Goal: Book appointment/travel/reservation

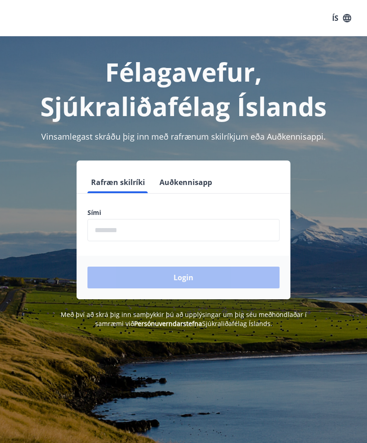
click at [131, 219] on input "phone" at bounding box center [183, 230] width 192 height 22
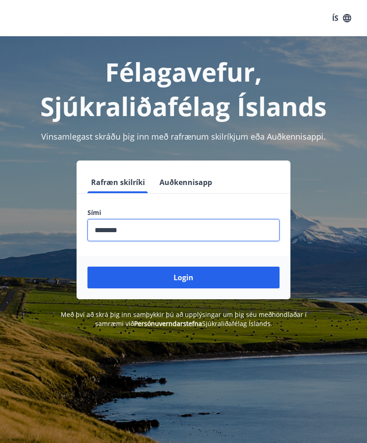
type input "********"
click at [193, 279] on button "Login" at bounding box center [183, 277] width 192 height 22
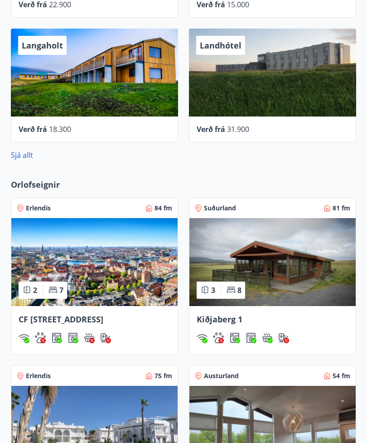
scroll to position [552, 0]
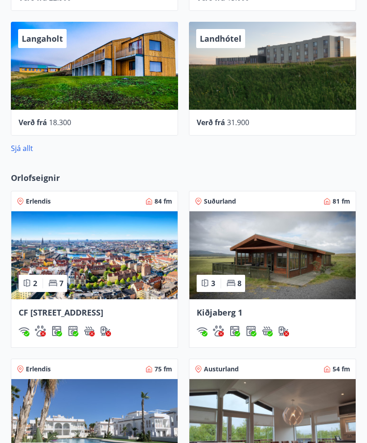
click at [121, 285] on img at bounding box center [94, 255] width 166 height 88
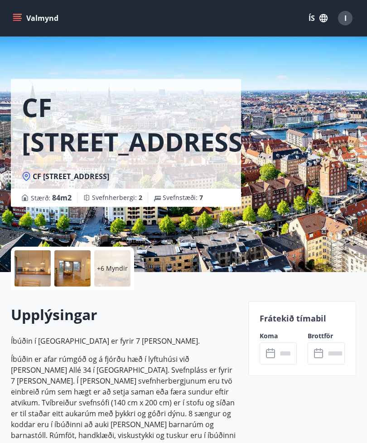
click at [271, 358] on icon at bounding box center [271, 353] width 11 height 11
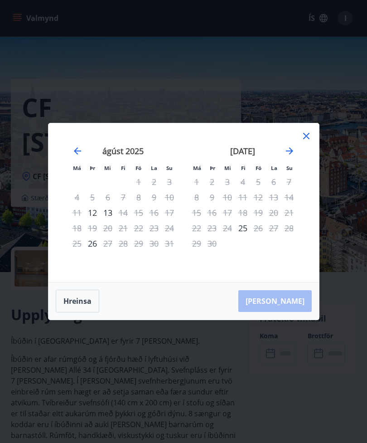
click at [290, 152] on icon "Move forward to switch to the next month." at bounding box center [289, 150] width 11 height 11
click at [289, 153] on icon "Move forward to switch to the next month." at bounding box center [289, 150] width 11 height 11
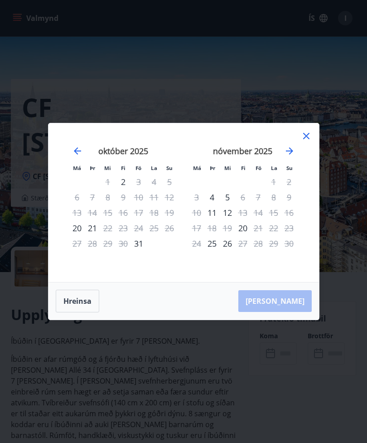
click at [287, 155] on icon "Move forward to switch to the next month." at bounding box center [289, 150] width 11 height 11
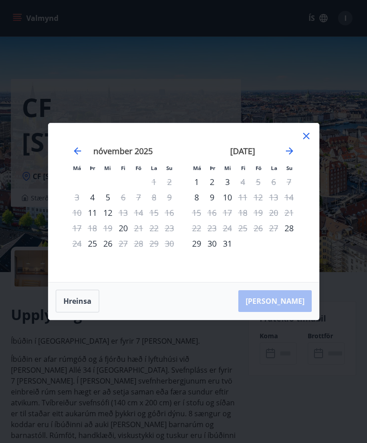
click at [285, 155] on icon "Move forward to switch to the next month." at bounding box center [289, 150] width 11 height 11
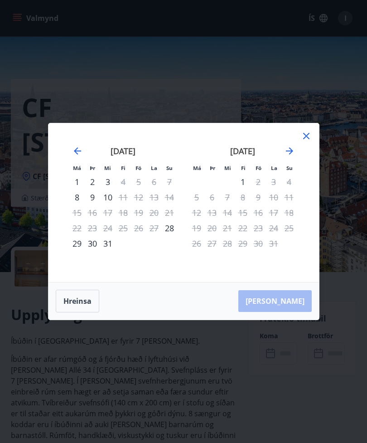
click at [287, 152] on icon "Move forward to switch to the next month." at bounding box center [289, 150] width 11 height 11
click at [284, 156] on icon "Move forward to switch to the next month." at bounding box center [289, 150] width 11 height 11
click at [285, 155] on icon "Move forward to switch to the next month." at bounding box center [289, 150] width 11 height 11
click at [287, 152] on icon "Move forward to switch to the next month." at bounding box center [289, 150] width 11 height 11
click at [289, 155] on icon "Move forward to switch to the next month." at bounding box center [289, 150] width 11 height 11
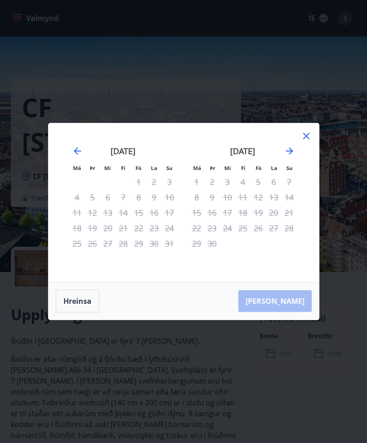
click at [286, 156] on icon "Move forward to switch to the next month." at bounding box center [289, 150] width 11 height 11
click at [311, 134] on icon at bounding box center [306, 136] width 11 height 11
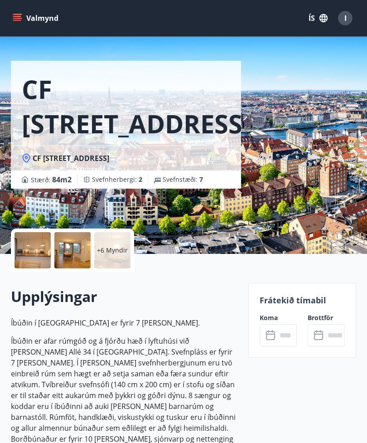
scroll to position [21, 0]
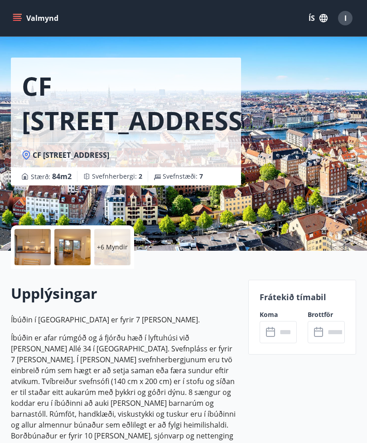
click at [273, 332] on icon at bounding box center [271, 332] width 11 height 11
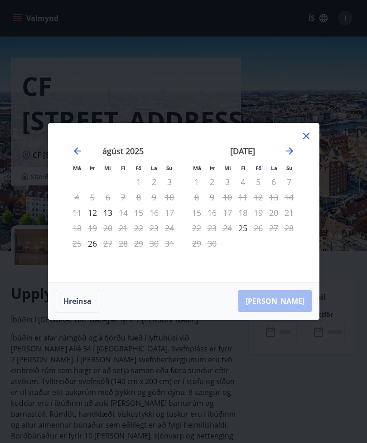
click at [93, 213] on div "12" at bounding box center [92, 212] width 15 height 15
click at [300, 304] on div "[PERSON_NAME]" at bounding box center [183, 300] width 271 height 37
click at [92, 213] on div "12" at bounding box center [92, 212] width 15 height 15
click at [310, 137] on icon at bounding box center [306, 136] width 11 height 11
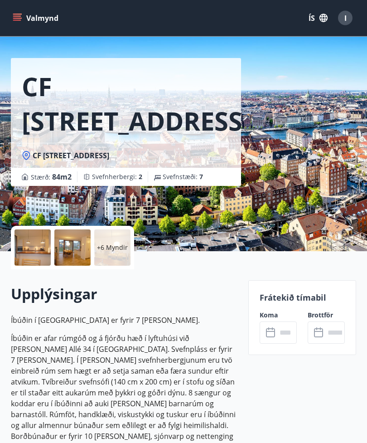
scroll to position [0, 0]
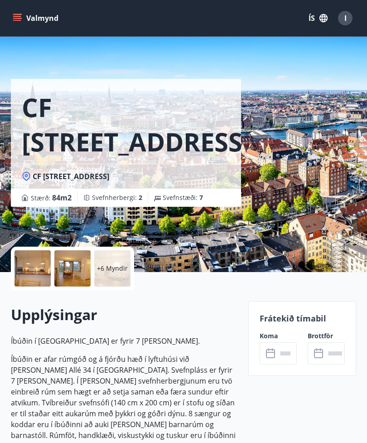
click at [271, 354] on icon at bounding box center [271, 353] width 11 height 11
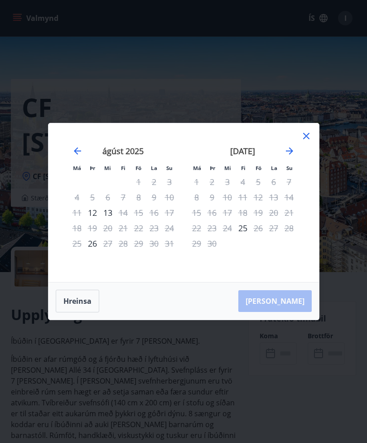
click at [289, 155] on icon "Move forward to switch to the next month." at bounding box center [289, 150] width 11 height 11
click at [199, 226] on div "20" at bounding box center [196, 227] width 15 height 15
click at [197, 228] on div "20" at bounding box center [196, 227] width 15 height 15
click at [286, 303] on div "[PERSON_NAME]" at bounding box center [183, 300] width 271 height 37
click at [279, 300] on div "[PERSON_NAME]" at bounding box center [183, 300] width 271 height 37
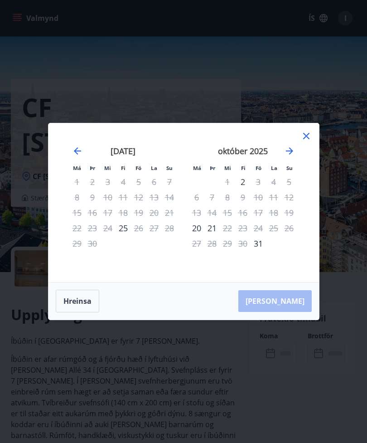
click at [278, 299] on div "[PERSON_NAME]" at bounding box center [183, 300] width 271 height 37
click at [284, 293] on div "[PERSON_NAME]" at bounding box center [183, 300] width 271 height 37
click at [308, 131] on icon at bounding box center [306, 136] width 11 height 11
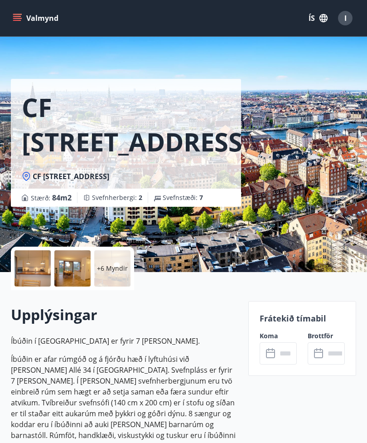
click at [306, 131] on div "CF [STREET_ADDRESS][PERSON_NAME] Stærð : 84 m2 [GEOGRAPHIC_DATA] : 2 Svefnstæði…" at bounding box center [183, 136] width 345 height 272
click at [354, 18] on button "I" at bounding box center [345, 18] width 22 height 22
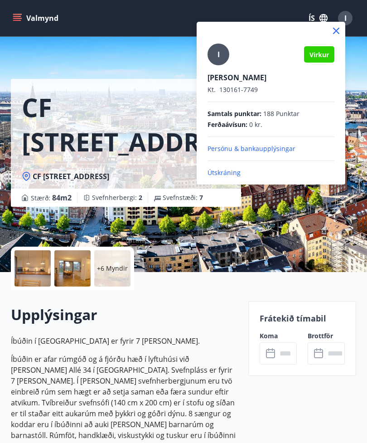
click at [238, 172] on p "Útskráning" at bounding box center [271, 172] width 127 height 9
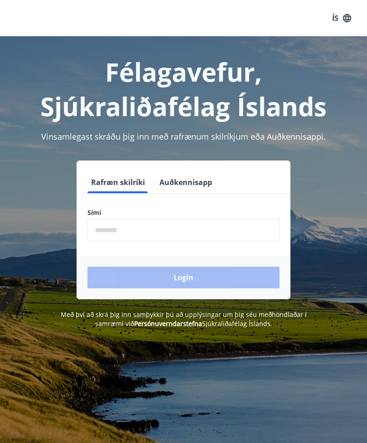
click at [114, 233] on input "phone" at bounding box center [183, 230] width 192 height 22
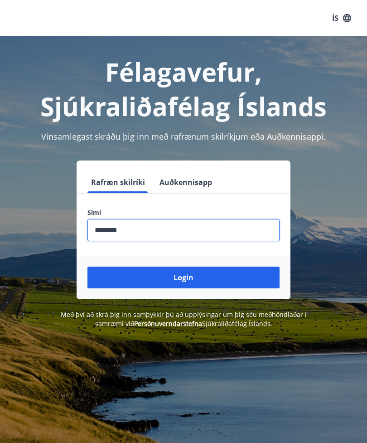
type input "********"
click at [212, 282] on button "Login" at bounding box center [183, 277] width 192 height 22
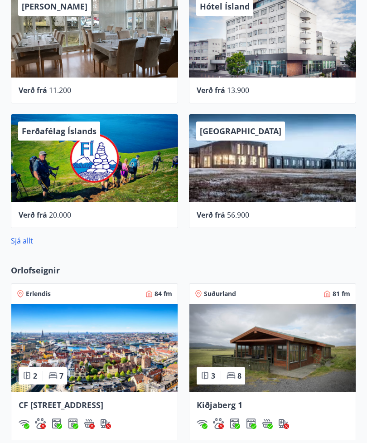
scroll to position [537, 0]
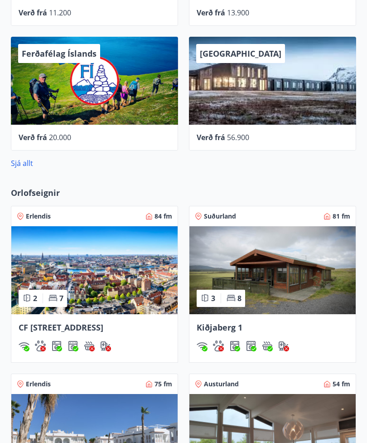
click at [112, 305] on img at bounding box center [94, 271] width 166 height 88
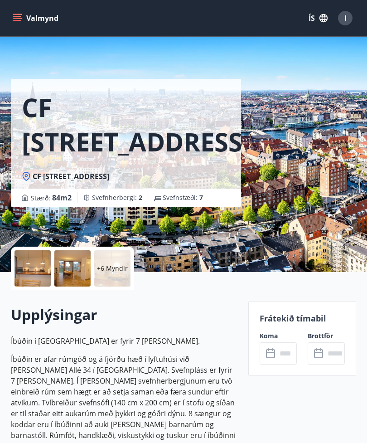
click at [263, 357] on div "​ ​" at bounding box center [278, 353] width 37 height 22
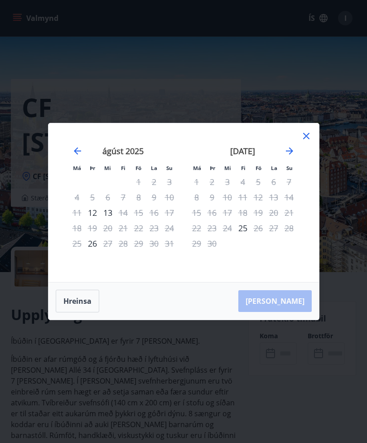
click at [292, 304] on div "[PERSON_NAME]" at bounding box center [183, 300] width 271 height 37
click at [309, 126] on div "Má Þr Mi Fi Fö La Su Má Þr Mi Fi Fö La Su júlí 2025 1 2 3 4 5 6 7 8 9 10 11 12 …" at bounding box center [183, 202] width 271 height 159
click at [300, 135] on div "september 2025 1 2 3 4 5 6 7 8 9 10 11 12 13 14 15 16 17 18 19 20 21 22 23 24 2…" at bounding box center [243, 208] width 120 height 149
click at [302, 139] on icon at bounding box center [306, 136] width 11 height 11
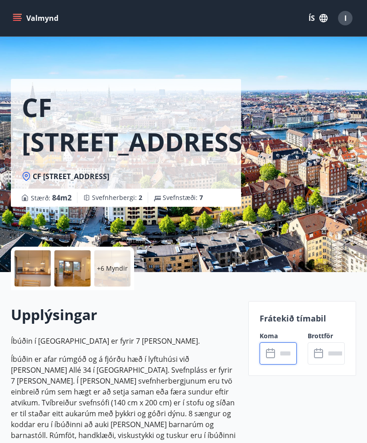
click at [18, 19] on icon "menu" at bounding box center [17, 18] width 9 height 9
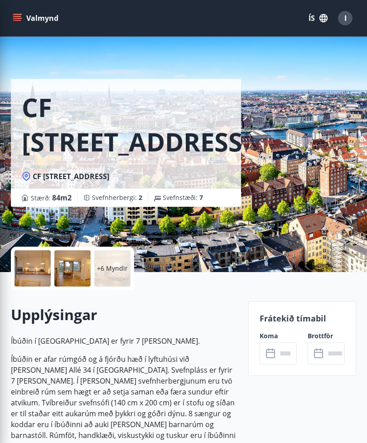
click at [274, 211] on div "CF [STREET_ADDRESS][PERSON_NAME] Stærð : 84 m2 [GEOGRAPHIC_DATA] : 2 Svefnstæði…" at bounding box center [183, 136] width 345 height 272
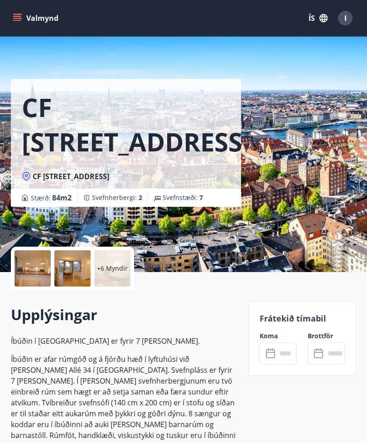
click at [45, 22] on button "Valmynd" at bounding box center [36, 18] width 51 height 16
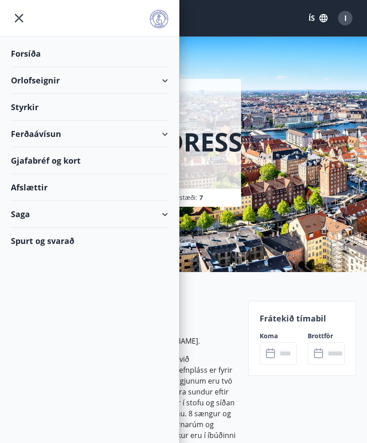
click at [150, 83] on div "Orlofseignir" at bounding box center [89, 80] width 157 height 27
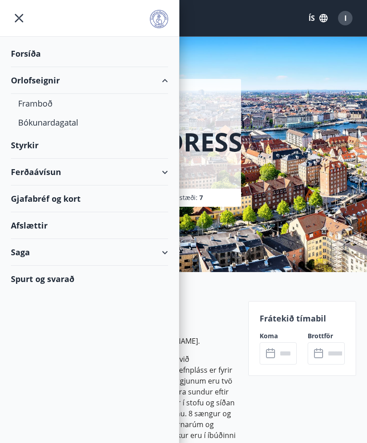
click at [65, 126] on div "Bókunardagatal" at bounding box center [89, 122] width 143 height 19
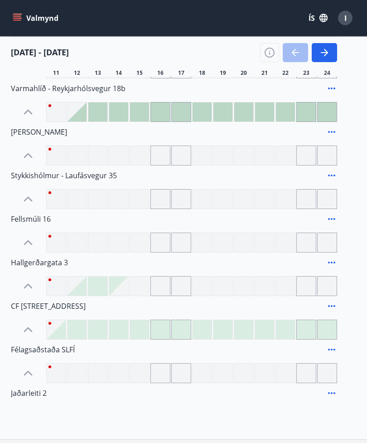
scroll to position [568, 0]
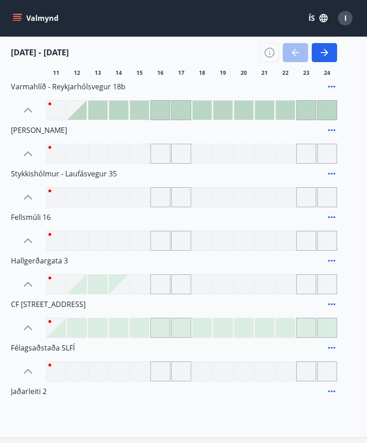
click at [325, 52] on icon "button" at bounding box center [324, 52] width 7 height 1
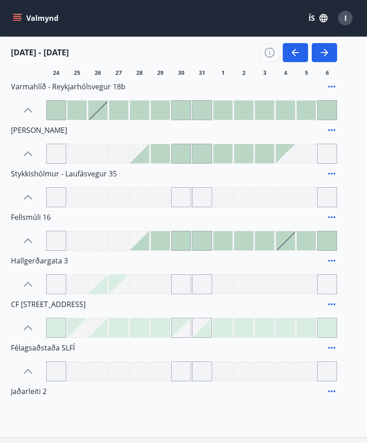
click at [323, 58] on button "button" at bounding box center [324, 52] width 25 height 19
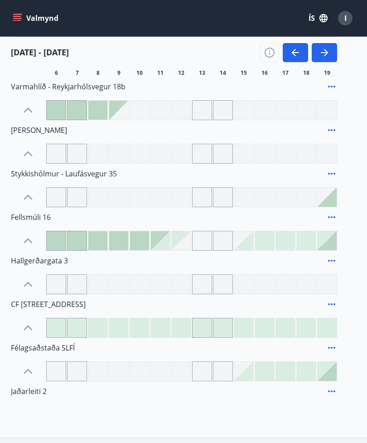
click at [324, 50] on icon "button" at bounding box center [324, 52] width 11 height 11
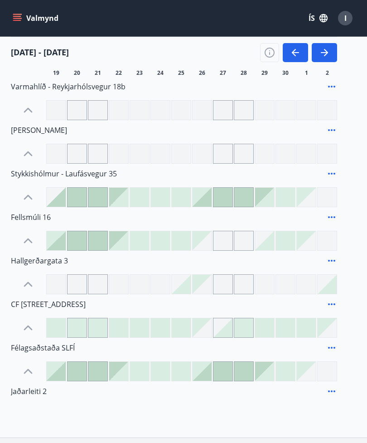
click at [318, 52] on button "button" at bounding box center [324, 52] width 25 height 19
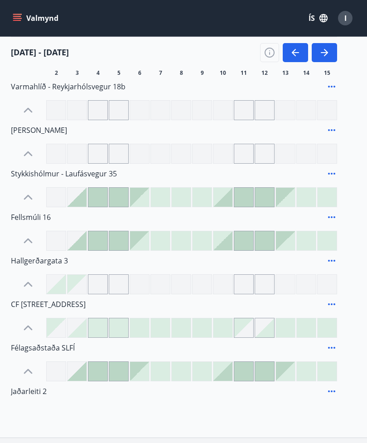
click at [326, 53] on icon "button" at bounding box center [324, 52] width 7 height 1
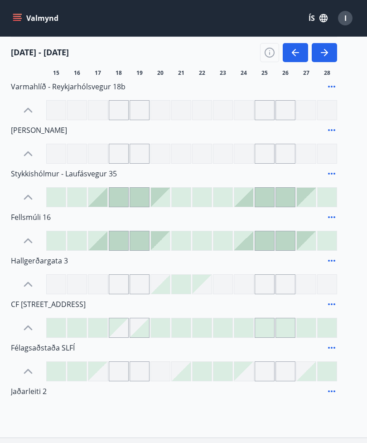
click at [122, 107] on div at bounding box center [119, 110] width 20 height 20
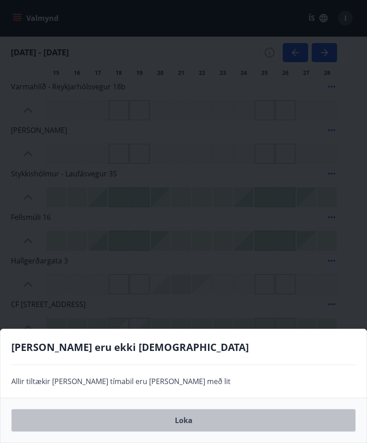
click at [189, 431] on button "Loka" at bounding box center [183, 420] width 344 height 23
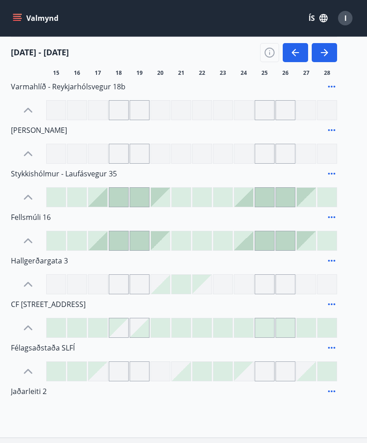
click at [113, 112] on div at bounding box center [119, 110] width 20 height 20
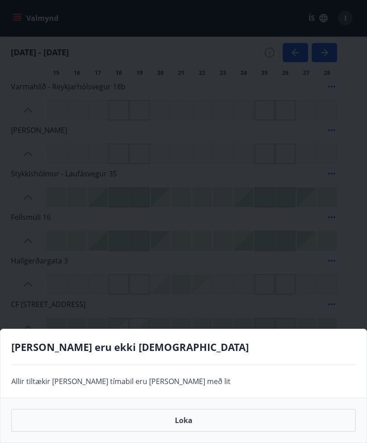
click at [222, 266] on div "Gráir dagar eru ekki bókanlegir Allir tiltækir dagar eða tímabil eru merkt með …" at bounding box center [183, 221] width 367 height 443
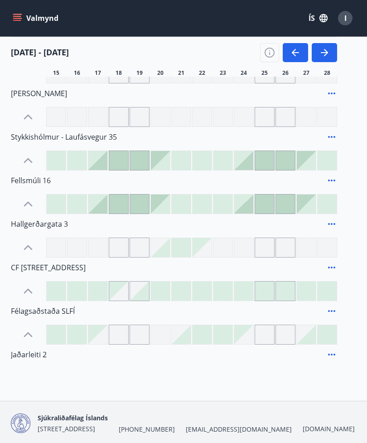
scroll to position [610, 0]
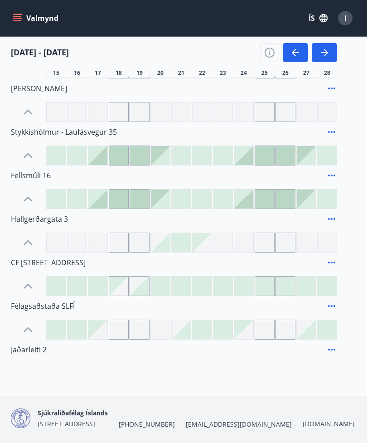
click at [158, 290] on div at bounding box center [160, 285] width 19 height 19
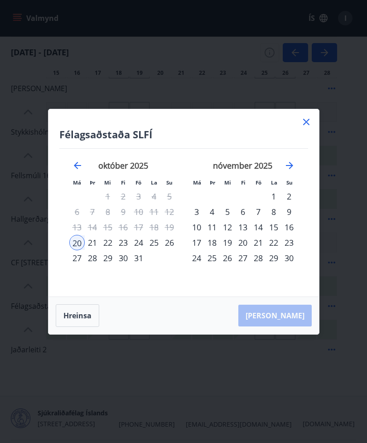
click at [212, 250] on div "18" at bounding box center [211, 242] width 15 height 15
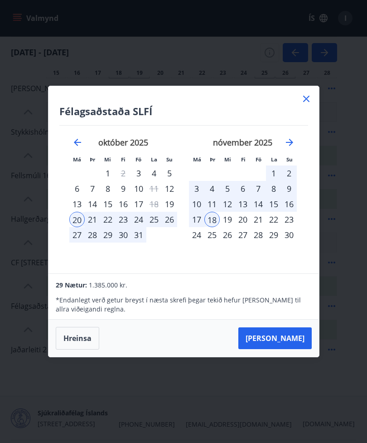
click at [77, 146] on icon "Move backward to switch to the previous month." at bounding box center [77, 142] width 7 height 7
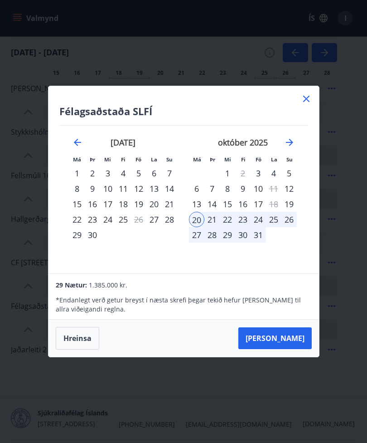
click at [287, 148] on icon "Move forward to switch to the next month." at bounding box center [289, 142] width 11 height 11
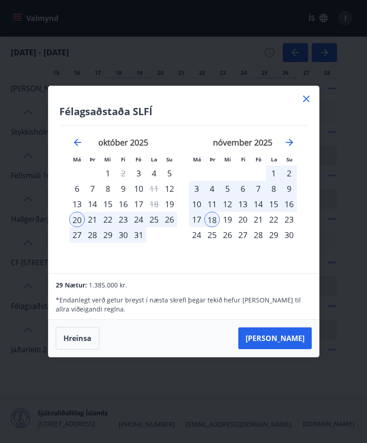
click at [287, 148] on icon "Move forward to switch to the next month." at bounding box center [289, 142] width 11 height 11
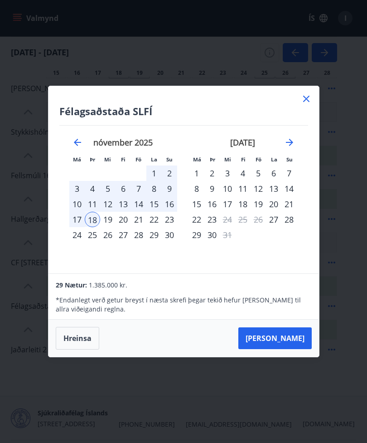
click at [284, 148] on icon "Move forward to switch to the next month." at bounding box center [289, 142] width 11 height 11
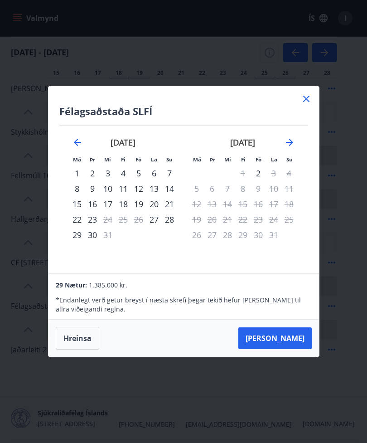
click at [286, 148] on icon "Move forward to switch to the next month." at bounding box center [289, 142] width 11 height 11
click at [290, 148] on icon "Move forward to switch to the next month." at bounding box center [289, 142] width 11 height 11
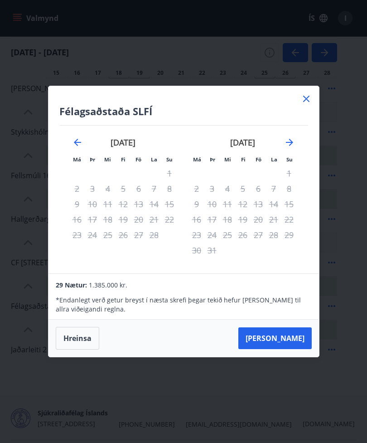
click at [72, 148] on icon "Move backward to switch to the previous month." at bounding box center [77, 142] width 11 height 11
click at [70, 155] on div "[DATE]" at bounding box center [123, 146] width 108 height 40
click at [76, 148] on icon "Move backward to switch to the previous month." at bounding box center [77, 142] width 11 height 11
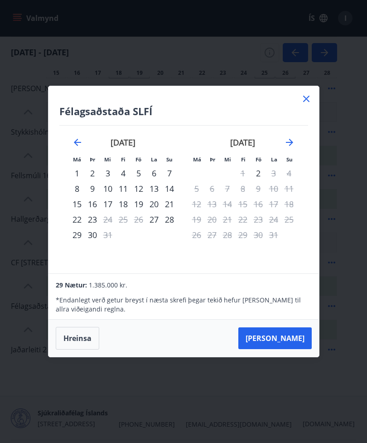
click at [305, 104] on icon at bounding box center [306, 98] width 11 height 11
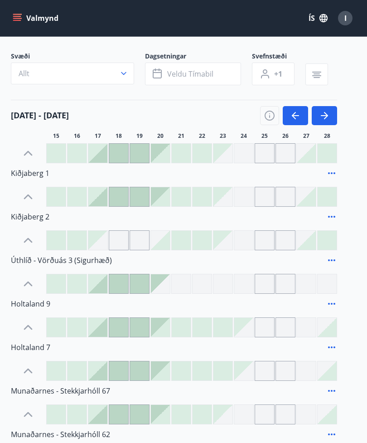
scroll to position [25, 0]
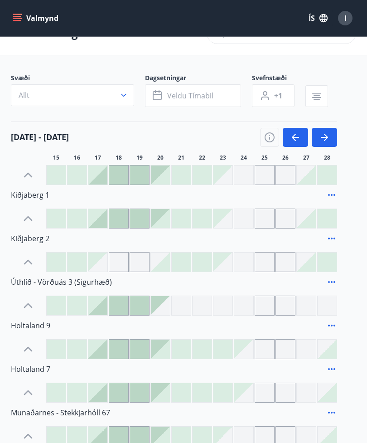
click at [122, 346] on div at bounding box center [118, 348] width 19 height 19
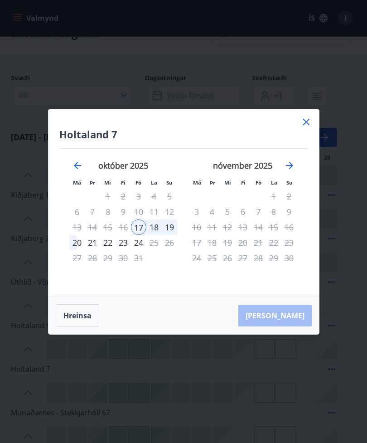
click at [288, 169] on icon "Move forward to switch to the next month." at bounding box center [289, 165] width 7 height 7
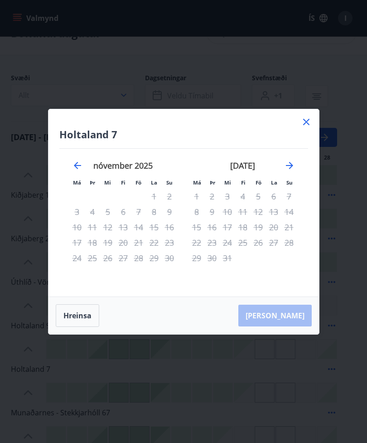
click at [289, 169] on icon "Move forward to switch to the next month." at bounding box center [289, 165] width 7 height 7
click at [292, 171] on icon "Move forward to switch to the next month." at bounding box center [289, 165] width 11 height 11
click at [294, 171] on icon "Move forward to switch to the next month." at bounding box center [289, 165] width 11 height 11
click at [291, 171] on icon "Move forward to switch to the next month." at bounding box center [289, 165] width 11 height 11
click at [293, 171] on icon "Move forward to switch to the next month." at bounding box center [289, 165] width 11 height 11
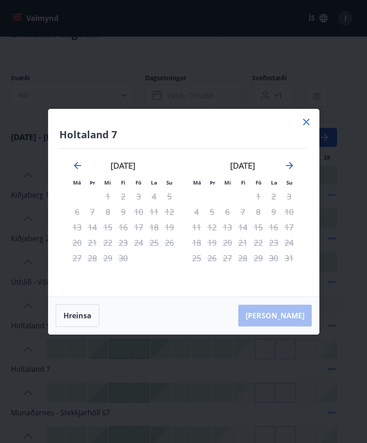
click at [309, 127] on icon at bounding box center [306, 121] width 11 height 11
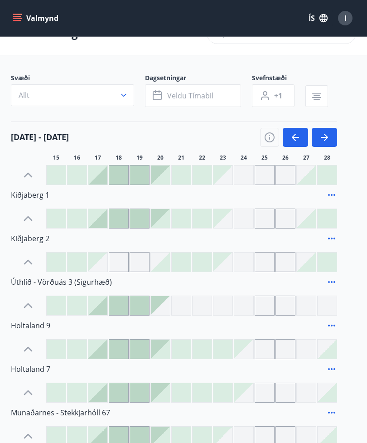
click at [309, 139] on div at bounding box center [298, 137] width 77 height 19
click at [346, 15] on span "I" at bounding box center [345, 18] width 2 height 10
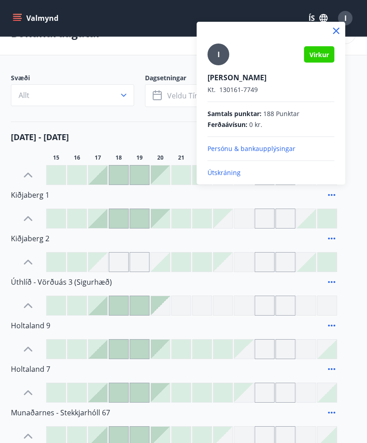
click at [232, 172] on p "Útskráning" at bounding box center [271, 172] width 127 height 9
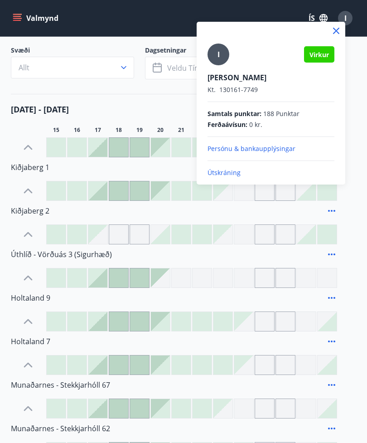
scroll to position [54, 0]
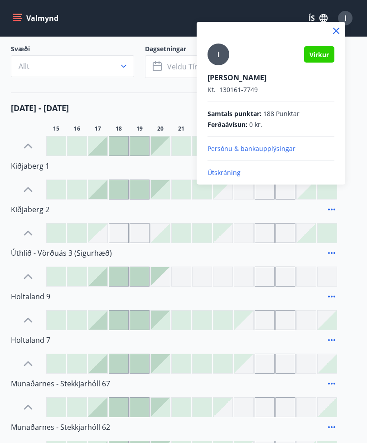
click at [229, 173] on p "Útskráning" at bounding box center [271, 172] width 127 height 9
